Goal: Find specific page/section: Find specific page/section

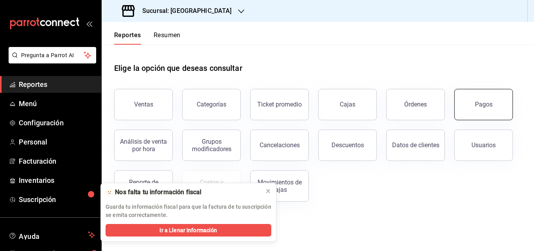
click at [491, 96] on button "Pagos" at bounding box center [483, 104] width 59 height 31
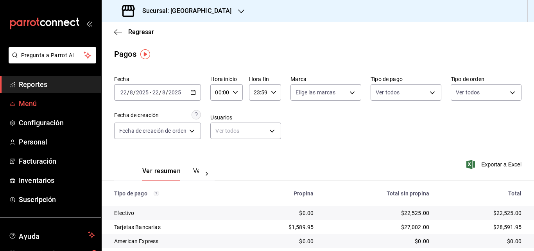
click at [47, 100] on span "Menú" at bounding box center [57, 103] width 76 height 11
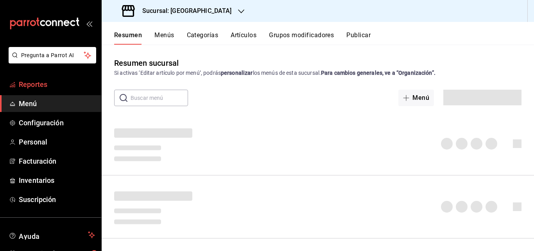
click at [50, 83] on span "Reportes" at bounding box center [57, 84] width 76 height 11
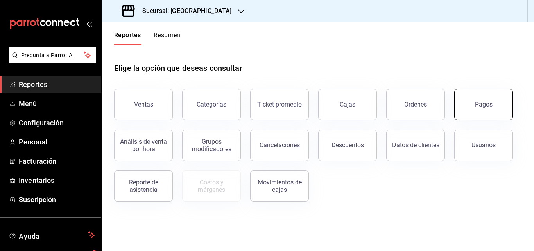
click at [486, 107] on button "Pagos" at bounding box center [483, 104] width 59 height 31
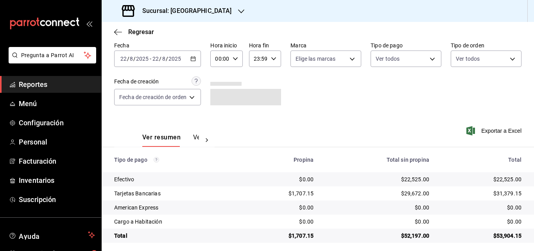
scroll to position [38, 0]
